Goal: Information Seeking & Learning: Learn about a topic

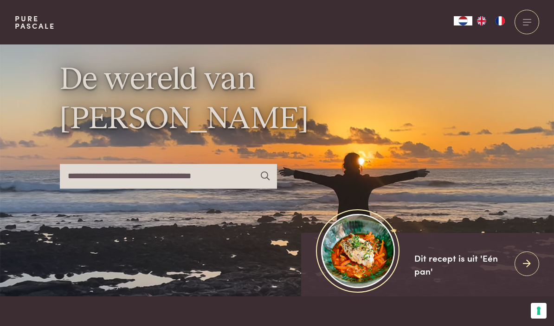
scroll to position [17, 0]
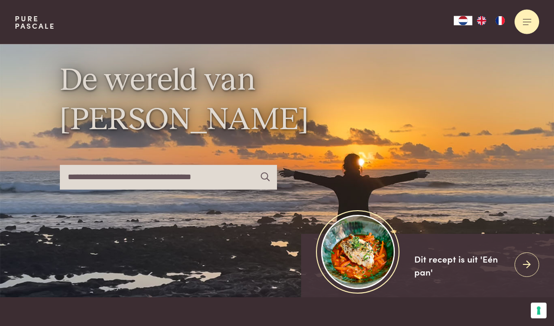
click at [526, 20] on div at bounding box center [526, 22] width 25 height 25
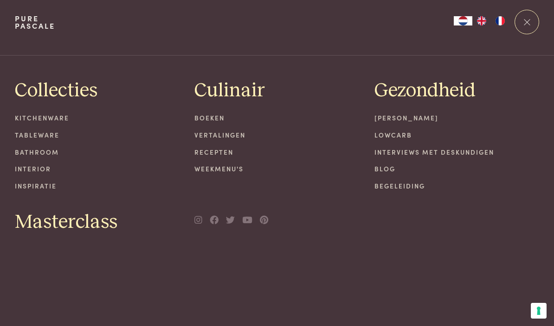
click at [215, 165] on link "Weekmenu's" at bounding box center [276, 169] width 165 height 10
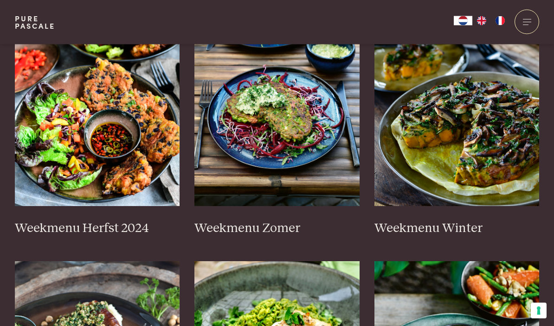
scroll to position [243, 0]
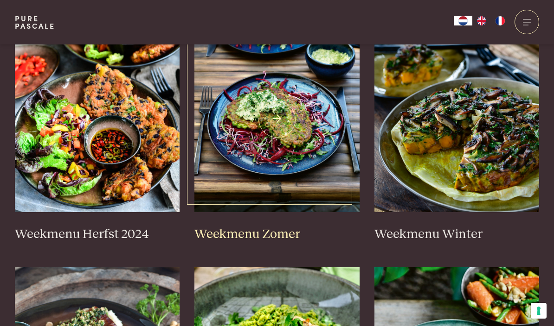
click at [260, 167] on img at bounding box center [276, 119] width 165 height 185
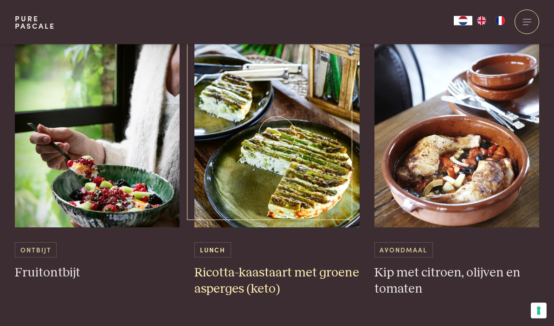
scroll to position [1195, 0]
click at [267, 272] on h3 "Ricotta-kaastaart met groene asperges (keto)" at bounding box center [276, 281] width 165 height 32
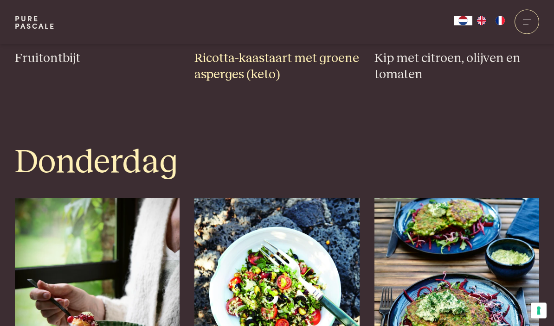
scroll to position [1402, 0]
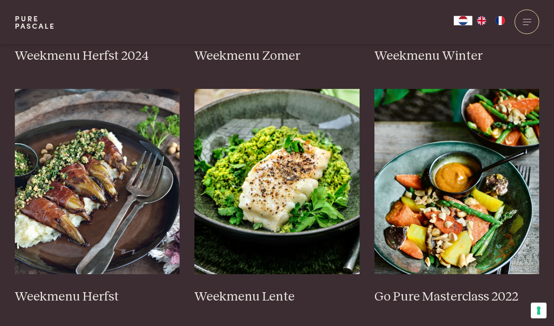
scroll to position [438, 0]
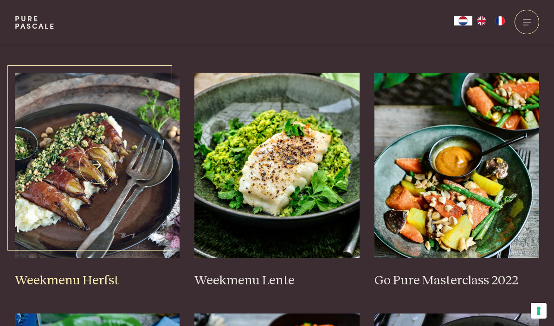
click at [85, 233] on img at bounding box center [97, 165] width 165 height 185
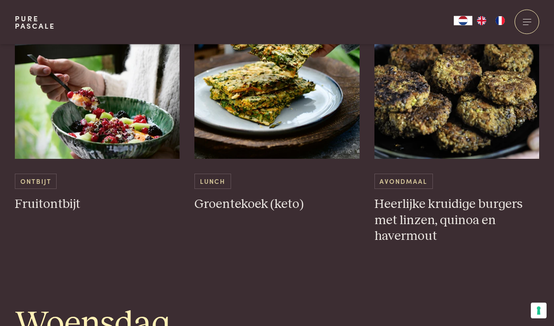
scroll to position [820, 0]
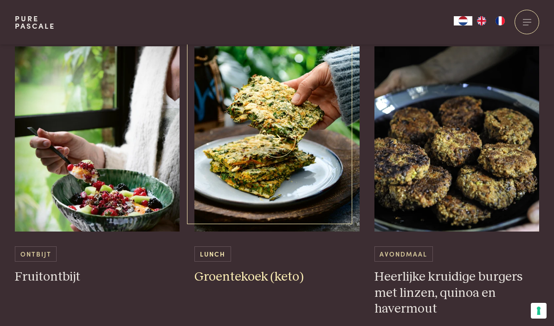
click at [275, 187] on img at bounding box center [276, 138] width 165 height 185
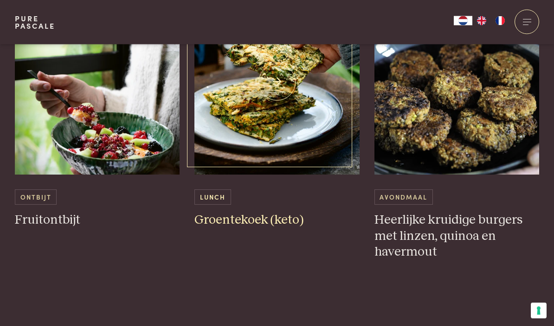
scroll to position [867, 0]
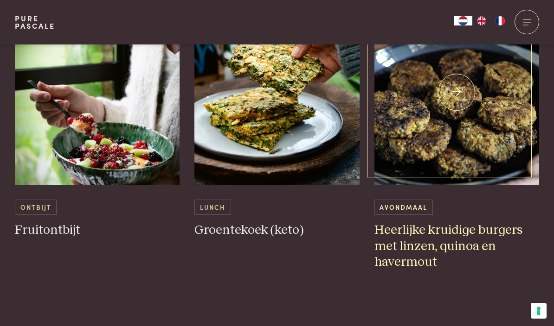
click at [456, 130] on img at bounding box center [456, 92] width 165 height 185
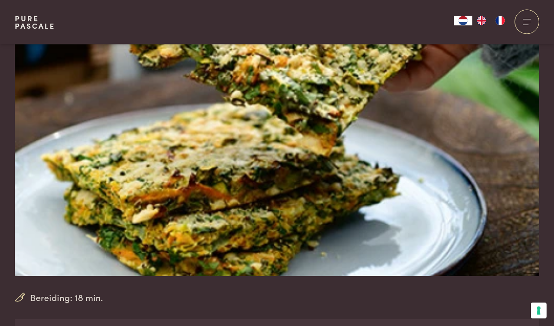
scroll to position [47, 0]
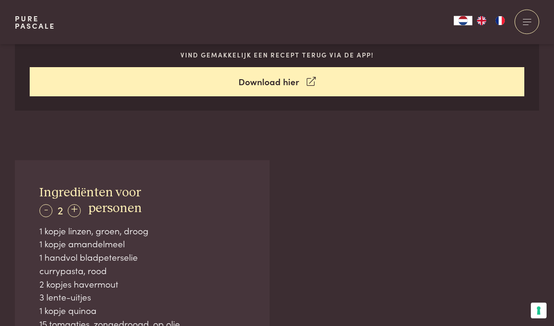
scroll to position [485, 0]
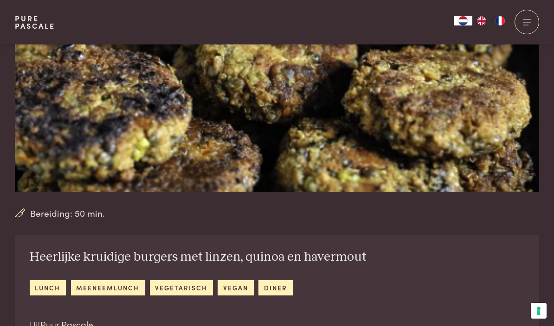
scroll to position [143, 0]
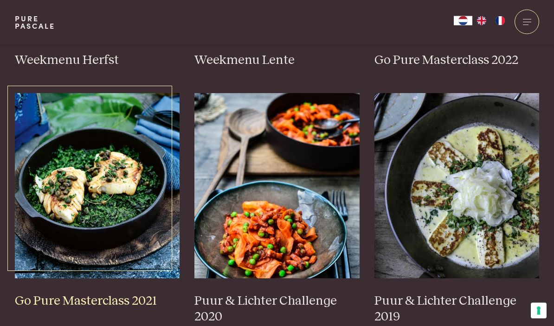
scroll to position [658, 0]
click at [82, 221] on img at bounding box center [97, 185] width 165 height 185
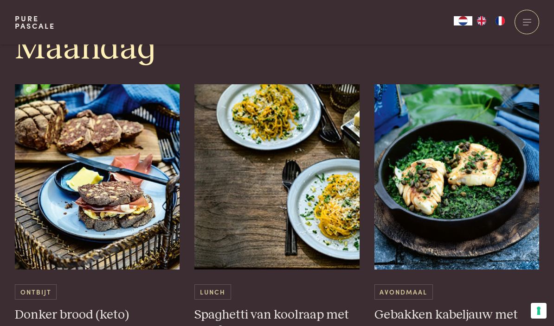
scroll to position [423, 0]
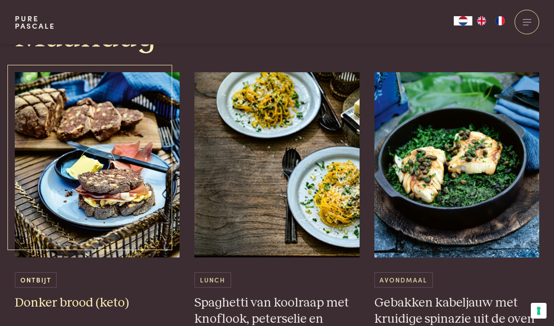
click at [97, 234] on img at bounding box center [97, 164] width 165 height 185
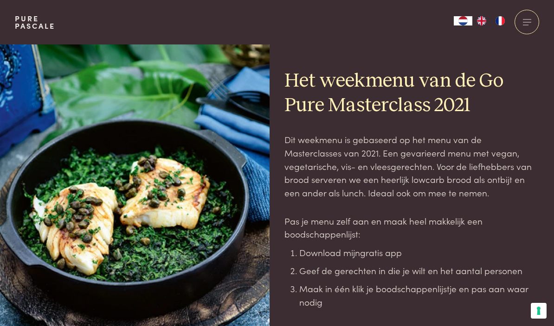
scroll to position [464, 0]
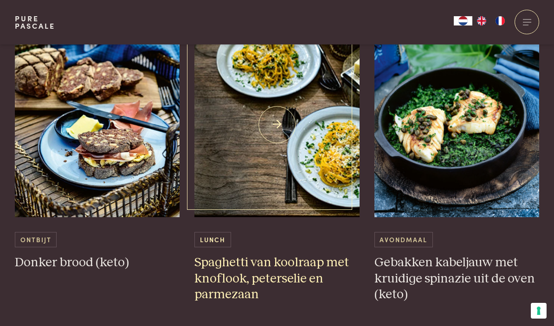
click at [298, 212] on img at bounding box center [276, 124] width 165 height 185
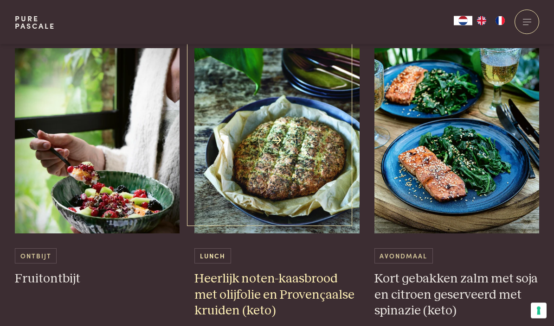
scroll to position [1592, 0]
click at [278, 276] on h3 "Heerlijk noten-kaasbrood met olijfolie en Provençaalse kruiden (keto)" at bounding box center [276, 295] width 165 height 48
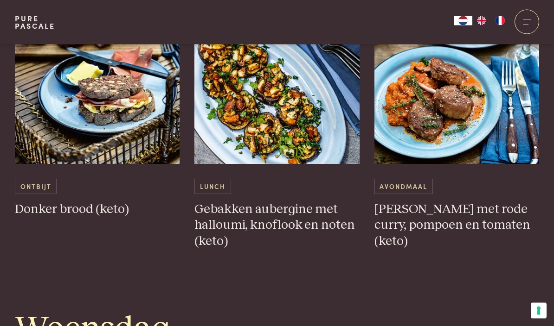
scroll to position [904, 0]
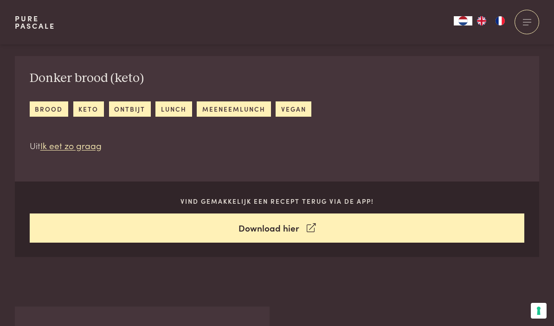
scroll to position [316, 0]
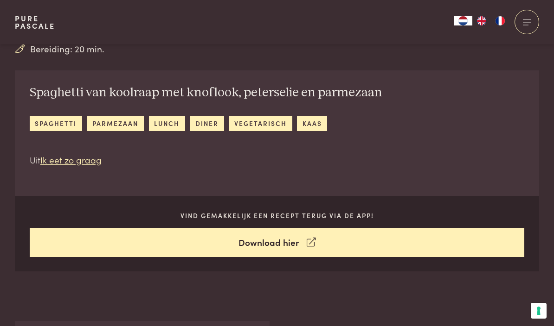
scroll to position [320, 0]
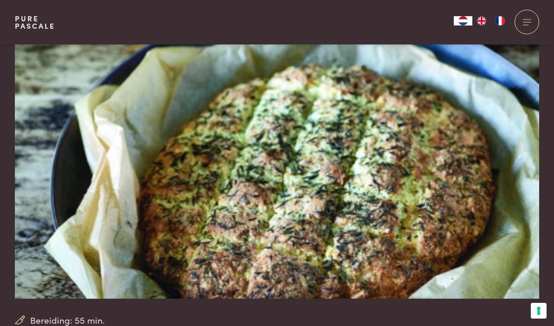
scroll to position [23, 0]
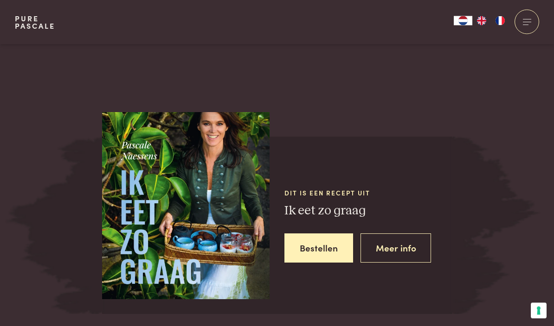
scroll to position [1099, 0]
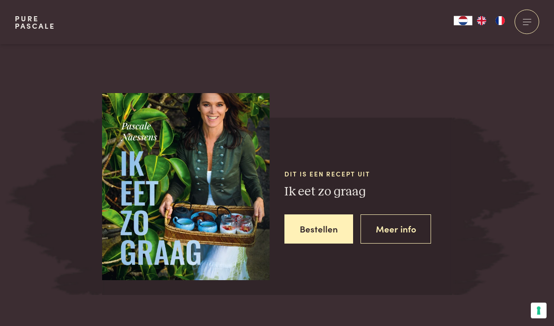
click at [325, 267] on div "Dit is een recept uit Ik eet zo graag Bestellen Meer info" at bounding box center [367, 207] width 167 height 148
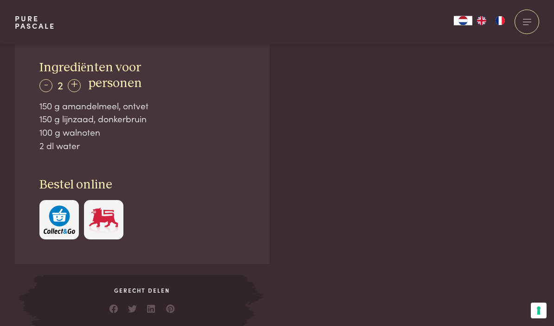
scroll to position [604, 0]
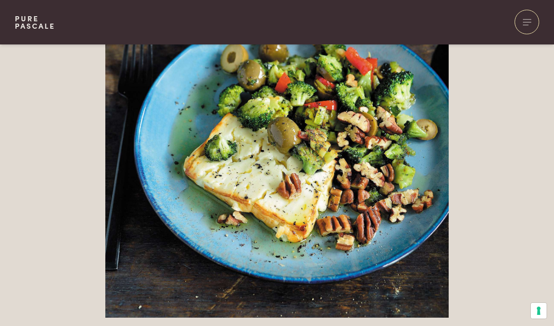
scroll to position [2123, 0]
